Goal: Navigation & Orientation: Find specific page/section

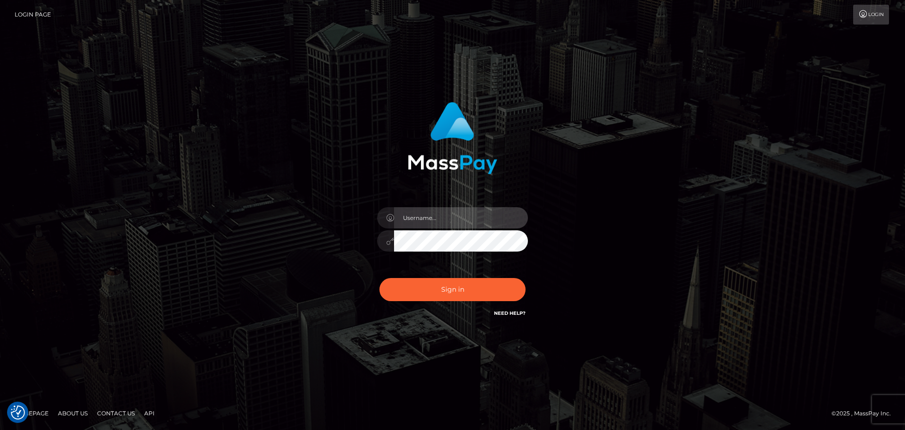
click at [438, 218] on input "text" at bounding box center [461, 217] width 134 height 21
click at [0, 429] on com-1password-button at bounding box center [0, 430] width 0 height 0
type input "dawson.throne"
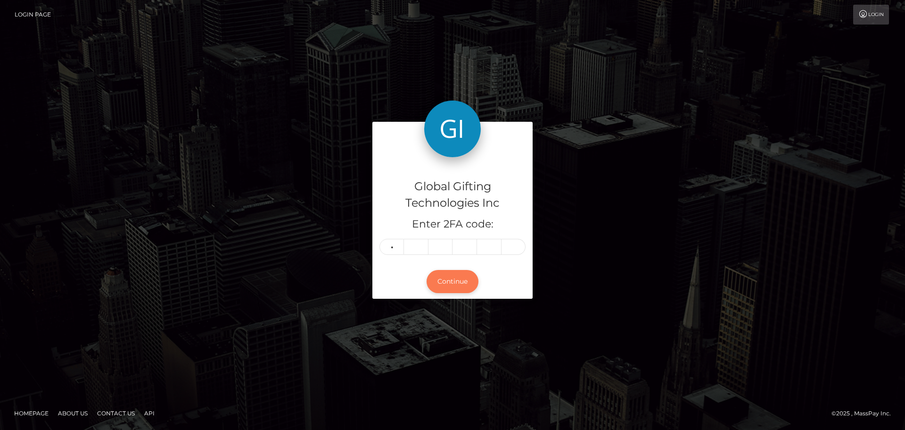
type input "5"
type input "7"
type input "4"
type input "0"
type input "4"
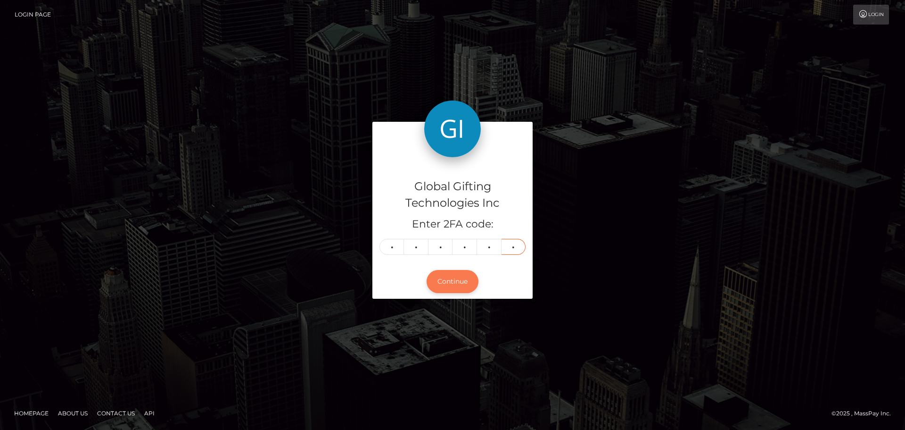
type input "9"
click at [466, 288] on button "Continue" at bounding box center [453, 281] width 52 height 23
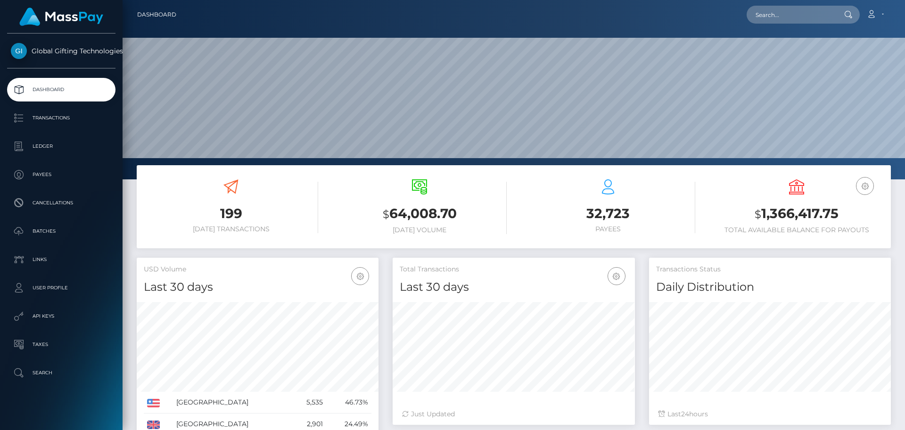
scroll to position [167, 242]
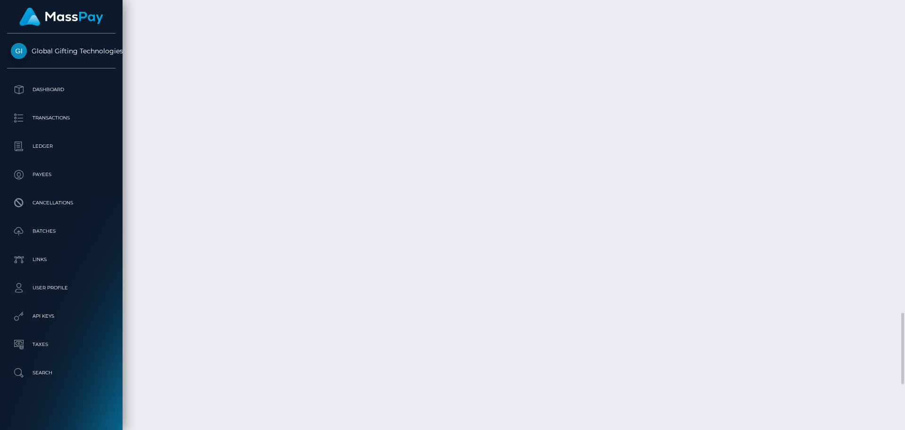
scroll to position [2159, 0]
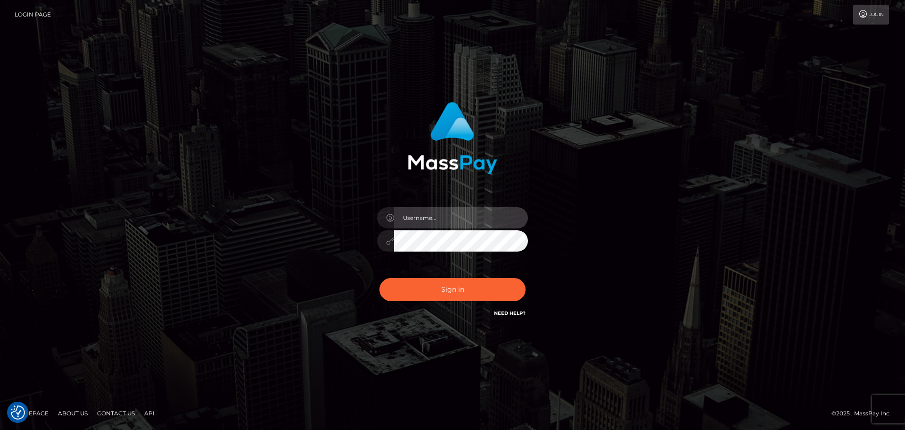
click at [469, 221] on input "text" at bounding box center [461, 217] width 134 height 21
type input "dawson.throne"
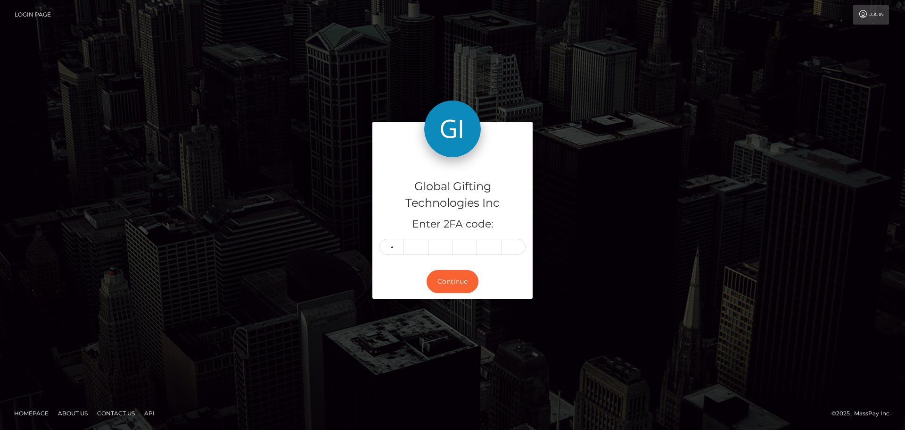
type input "8"
type input "5"
type input "2"
type input "8"
type input "2"
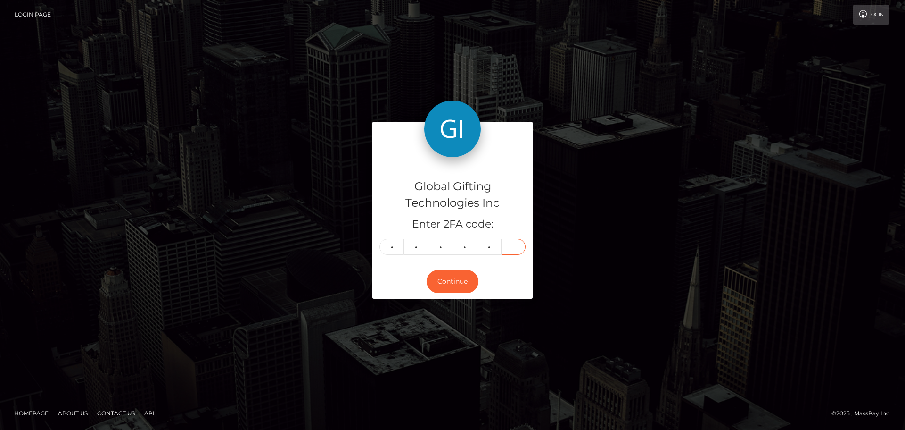
type input "3"
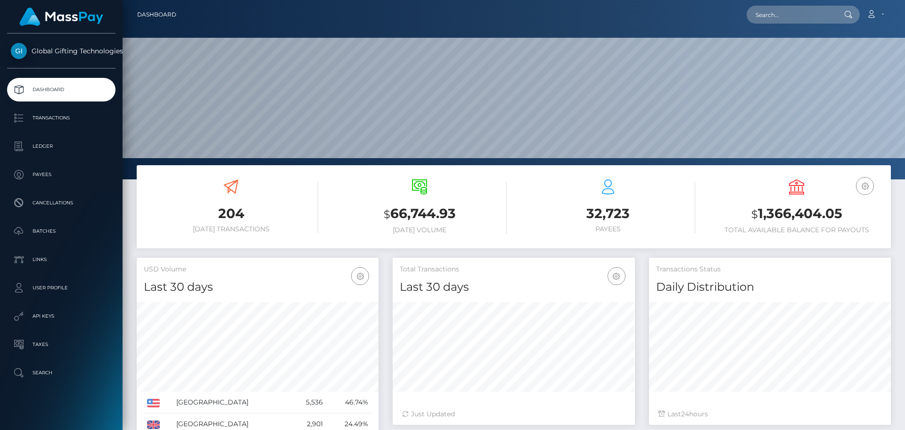
scroll to position [167, 242]
